Goal: Task Accomplishment & Management: Use online tool/utility

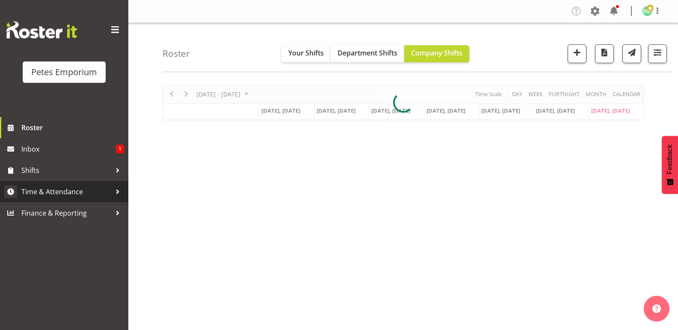
click at [74, 192] on span "Time & Attendance" at bounding box center [66, 192] width 90 height 13
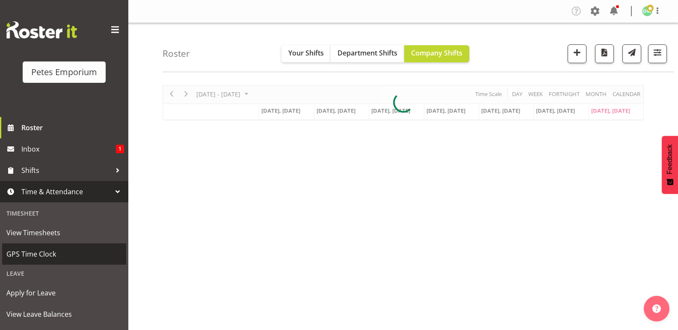
click at [56, 254] on span "GPS Time Clock" at bounding box center [63, 254] width 115 height 13
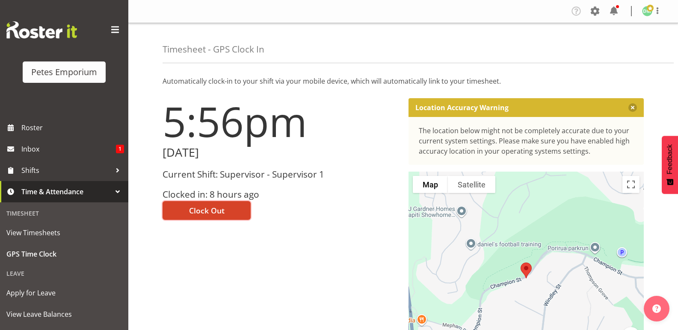
click at [215, 206] on span "Clock Out" at bounding box center [206, 210] width 35 height 11
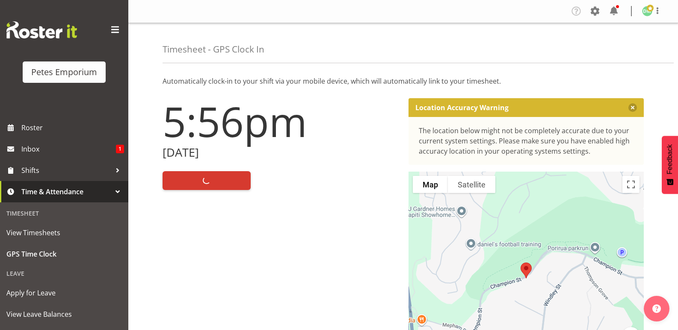
click at [648, 8] on span at bounding box center [649, 8] width 7 height 7
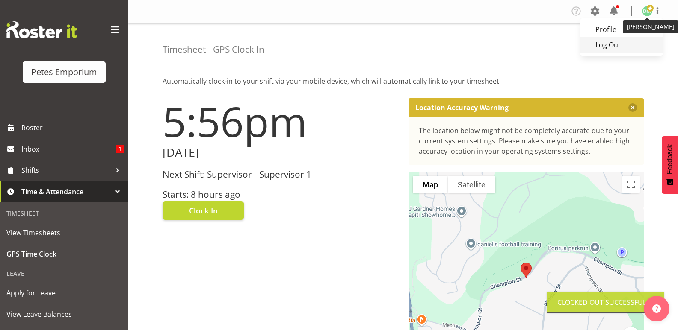
click at [612, 44] on link "Log Out" at bounding box center [621, 44] width 82 height 15
